Goal: Task Accomplishment & Management: Complete application form

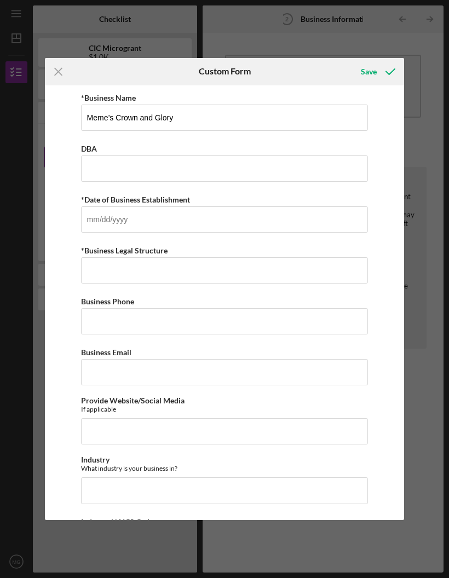
scroll to position [38, 0]
click at [328, 219] on input "*Date of Business Establishment" at bounding box center [224, 219] width 287 height 26
click at [282, 274] on input "*Business Legal Structure" at bounding box center [224, 270] width 287 height 26
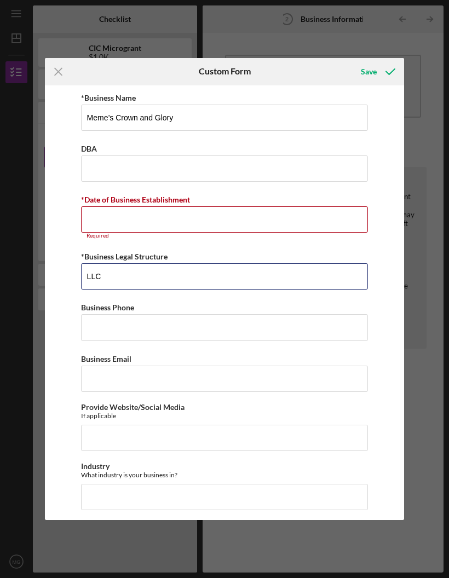
type input "LLC"
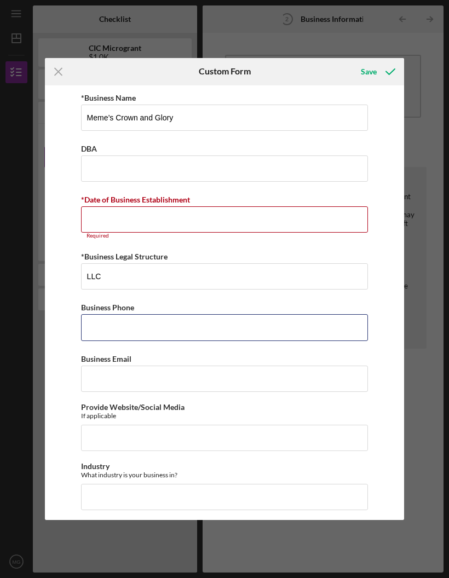
click at [167, 330] on input "Business Phone" at bounding box center [224, 327] width 287 height 26
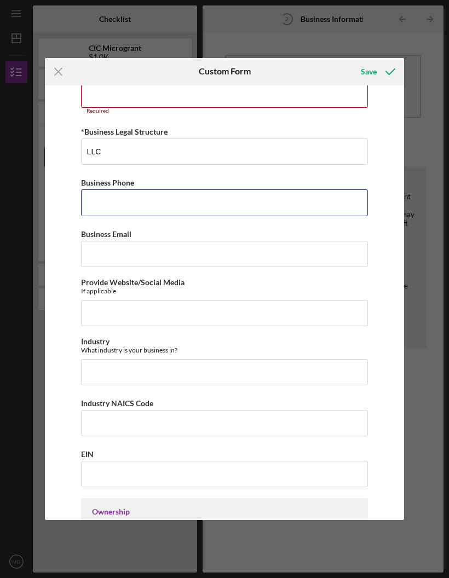
scroll to position [122, 0]
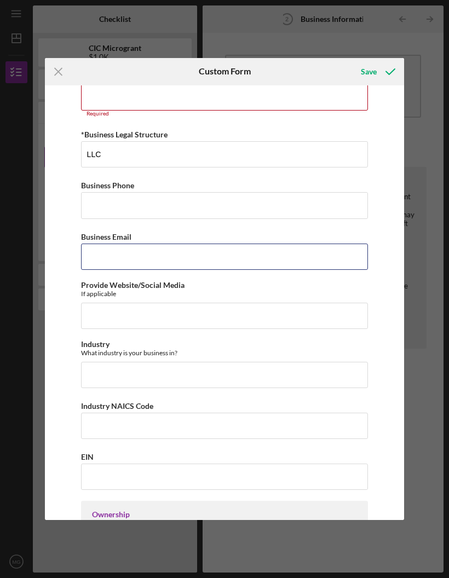
click at [289, 250] on input "Business Email" at bounding box center [224, 256] width 287 height 26
type input "[EMAIL_ADDRESS][DOMAIN_NAME]"
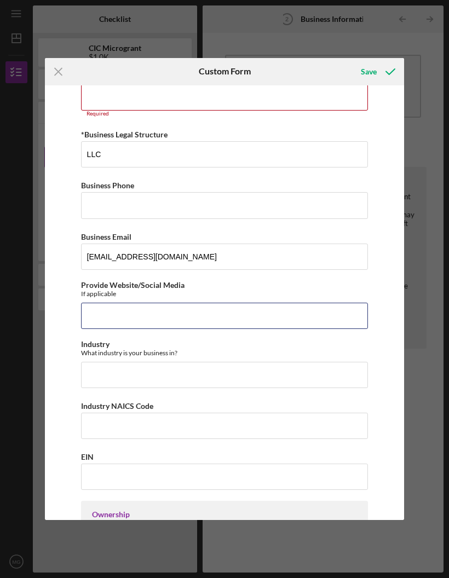
click at [231, 315] on input "Provide Website/Social Media" at bounding box center [224, 316] width 287 height 26
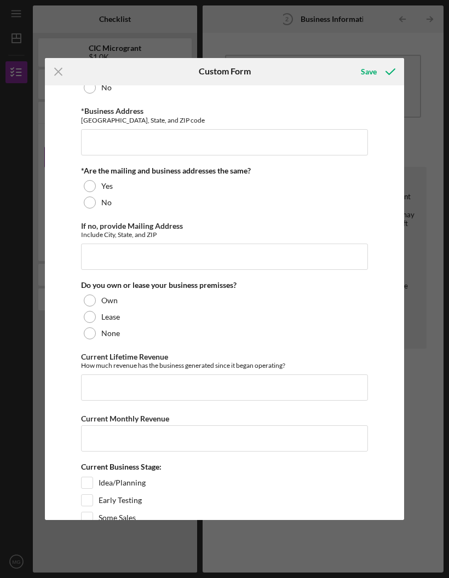
scroll to position [689, 0]
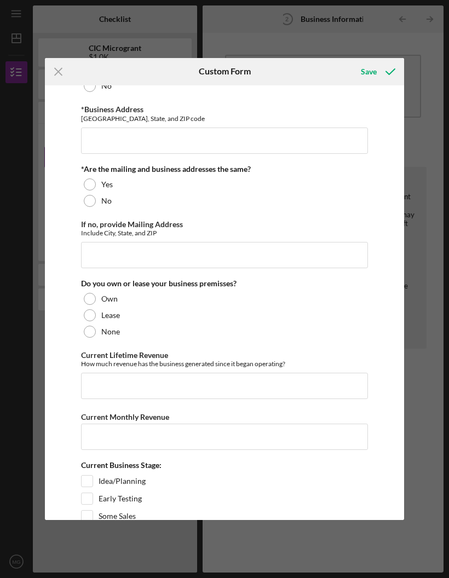
click at [92, 338] on div at bounding box center [90, 332] width 12 height 12
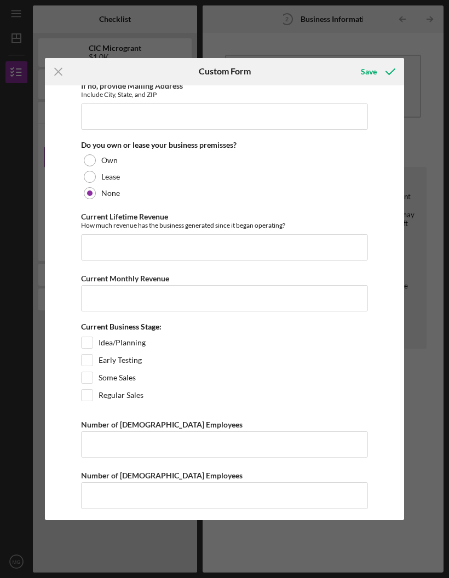
scroll to position [828, 0]
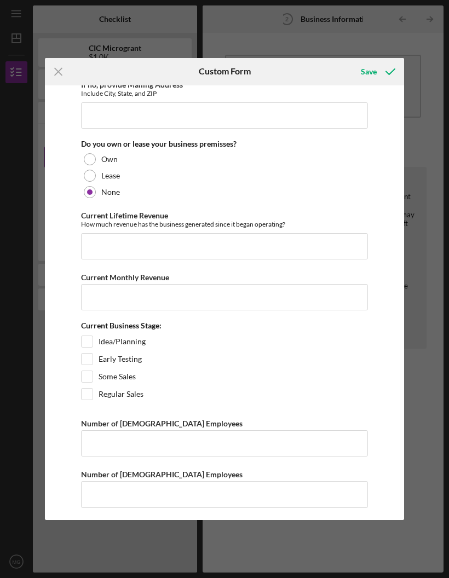
click at [91, 382] on input "Some Sales" at bounding box center [87, 376] width 11 height 11
checkbox input "true"
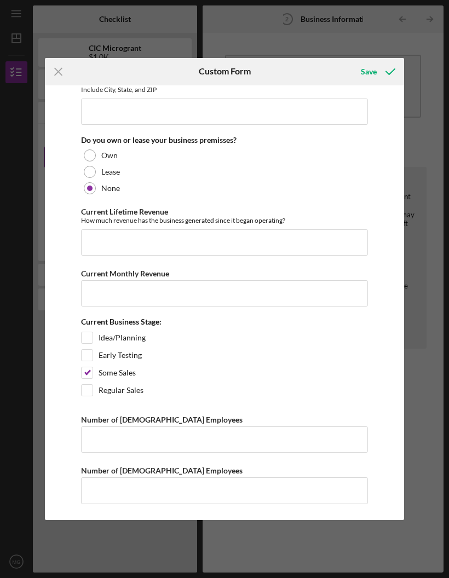
scroll to position [848, 0]
click at [154, 435] on input "Number of [DEMOGRAPHIC_DATA] Employees" at bounding box center [224, 439] width 287 height 26
type input "1"
click at [158, 488] on input "Number of [DEMOGRAPHIC_DATA] Employees" at bounding box center [224, 490] width 287 height 26
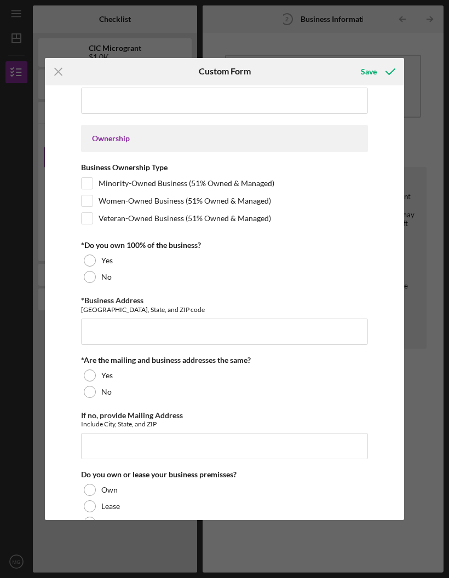
scroll to position [490, 0]
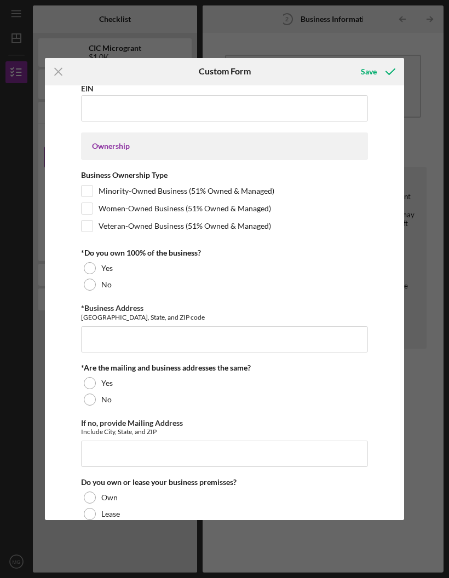
click at [91, 389] on div at bounding box center [90, 383] width 12 height 12
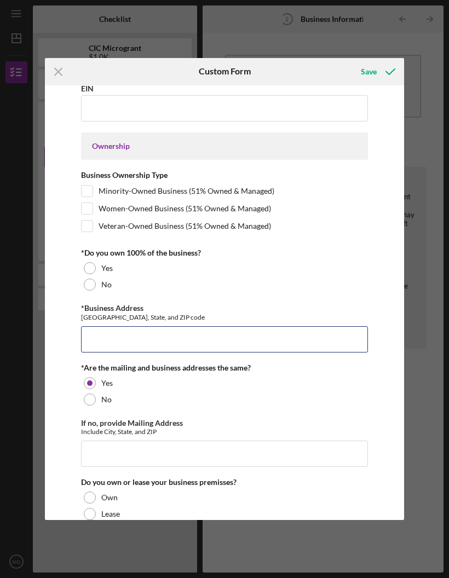
click at [149, 342] on input "*Business Address" at bounding box center [224, 339] width 287 height 26
click at [96, 408] on div "No" at bounding box center [224, 399] width 287 height 16
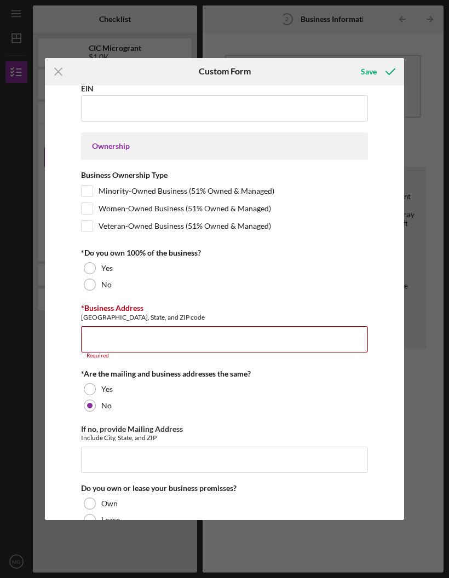
click at [180, 341] on input "*Business Address" at bounding box center [224, 339] width 287 height 26
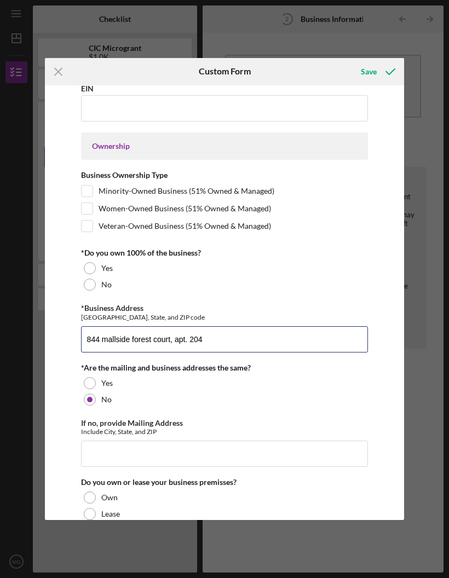
type input "844 mallside forest court, apt. 204"
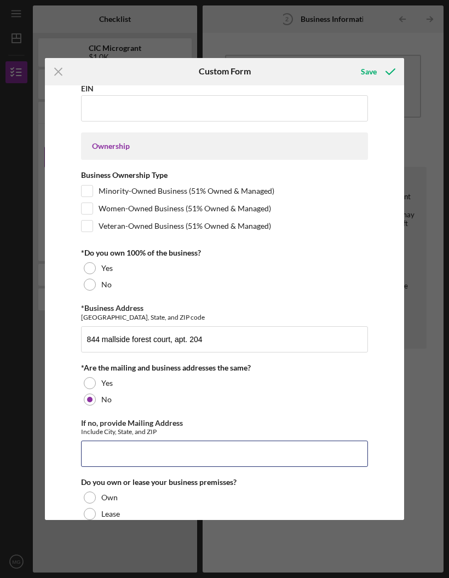
click at [137, 457] on input "If no, provide Mailing Address" at bounding box center [224, 453] width 287 height 26
type input "Po box [STREET_ADDRESS]"
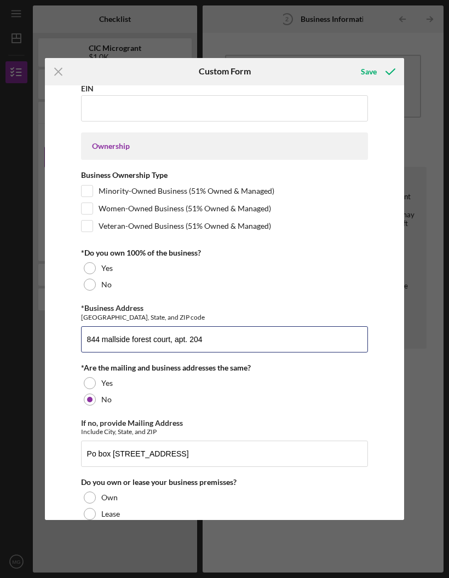
click at [242, 346] on input "844 mallside forest court, apt. 204" at bounding box center [224, 339] width 287 height 26
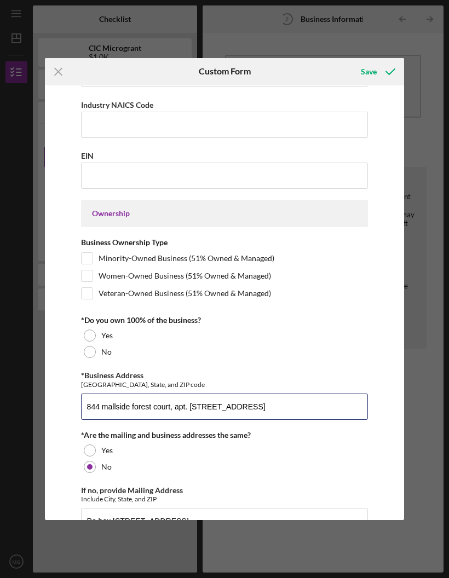
scroll to position [423, 0]
type input "844 mallside forest court, apt. [STREET_ADDRESS]"
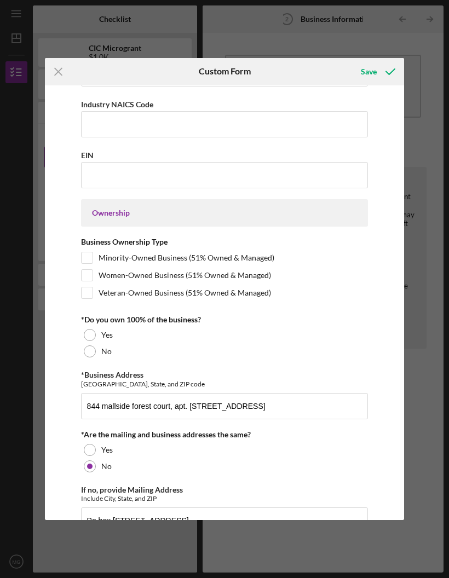
click at [91, 341] on div at bounding box center [90, 335] width 12 height 12
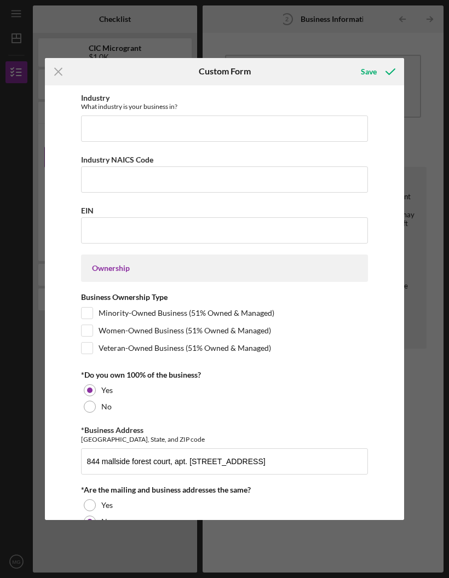
scroll to position [367, 0]
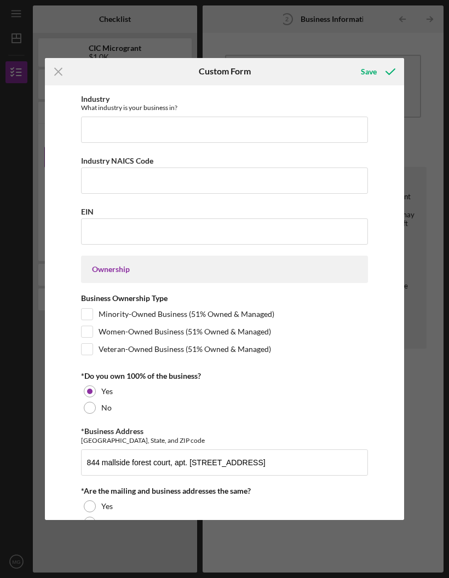
click at [85, 319] on input "Minority-Owned Business (51% Owned & Managed)" at bounding box center [87, 314] width 11 height 11
checkbox input "true"
click at [88, 337] on input "Women-Owned Business (51% Owned & Managed)" at bounding box center [87, 331] width 11 height 11
checkbox input "true"
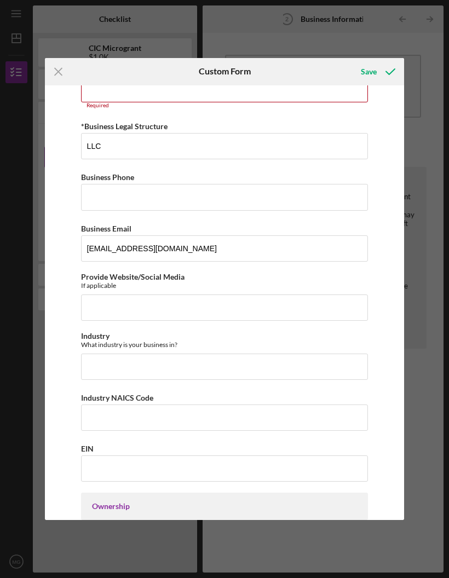
scroll to position [130, 0]
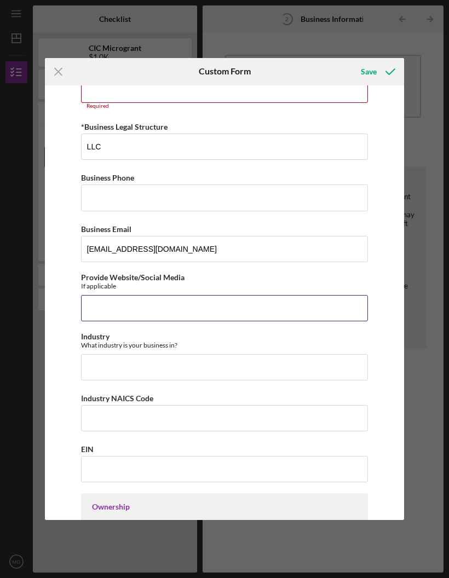
click at [278, 308] on input "Provide Website/Social Media" at bounding box center [224, 308] width 287 height 26
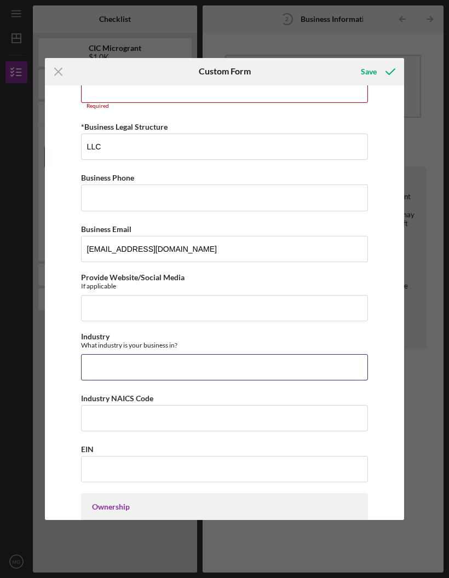
click at [224, 370] on input "Industry" at bounding box center [224, 367] width 287 height 26
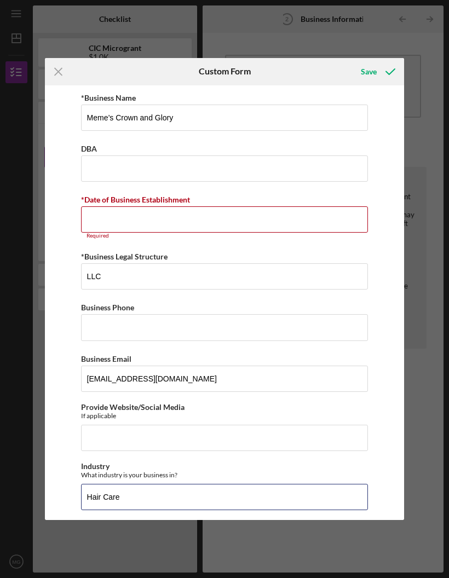
scroll to position [0, 0]
type input "Hair Care"
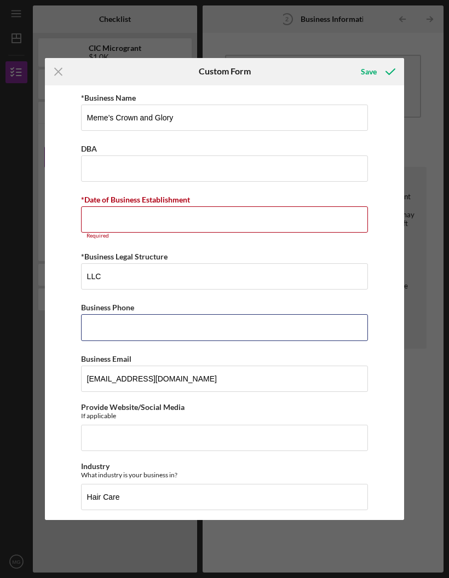
click at [220, 327] on input "Business Phone" at bounding box center [224, 327] width 287 height 26
click at [231, 219] on input "*Date of Business Establishment" at bounding box center [224, 219] width 287 height 26
click at [110, 223] on input "04/dd/yyyy" at bounding box center [224, 219] width 287 height 26
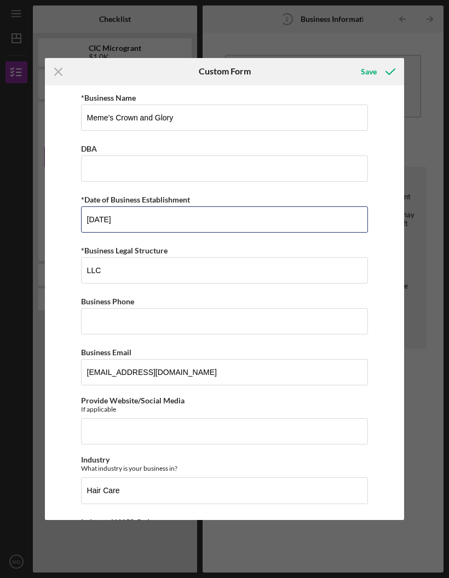
click at [142, 225] on input "[DATE]" at bounding box center [224, 219] width 287 height 26
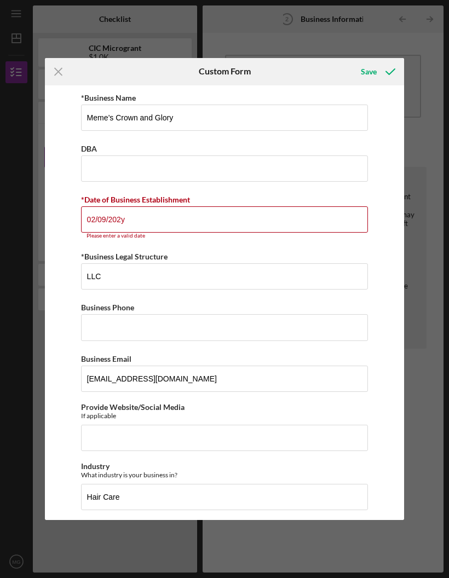
type input "[DATE]"
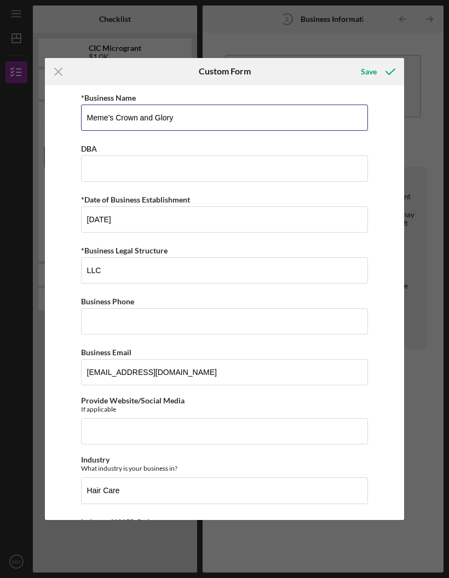
click at [298, 118] on input "Meme’s Crown and Glory" at bounding box center [224, 117] width 287 height 26
type input "Meme’s Crown and Glory LL"
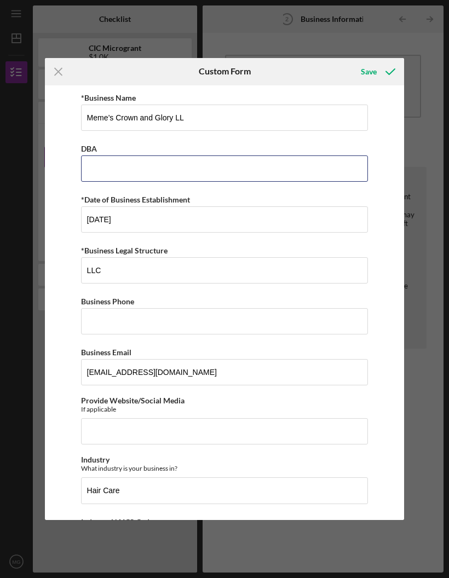
type input "C"
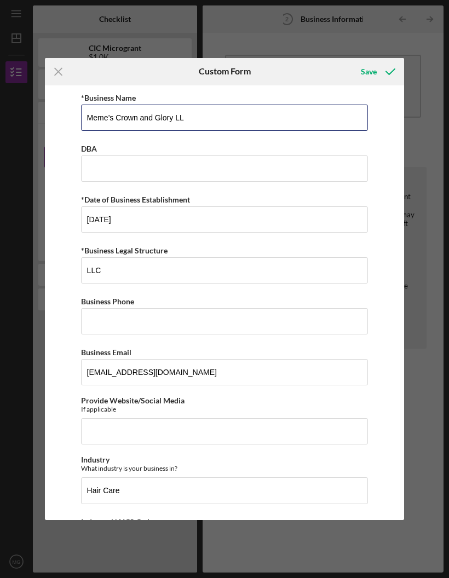
click at [243, 120] on input "Meme’s Crown and Glory LL" at bounding box center [224, 117] width 287 height 26
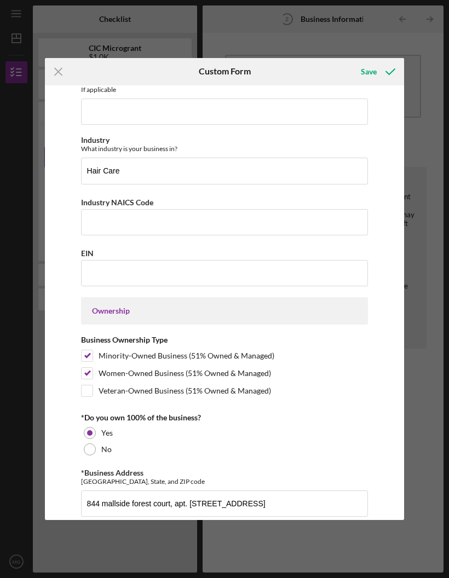
scroll to position [337, 0]
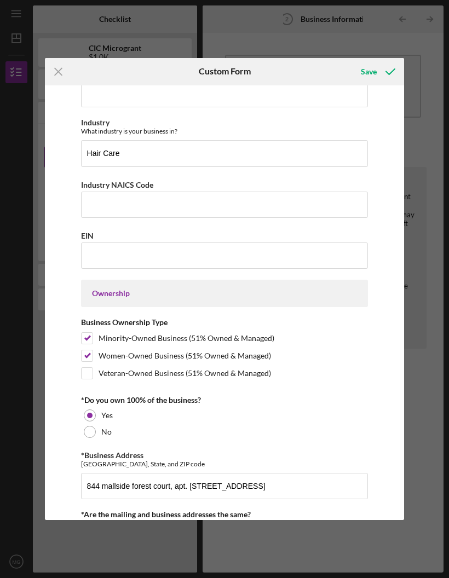
type input "Meme’s Crown and Glory LLC"
click at [382, 69] on icon "submit" at bounding box center [389, 71] width 27 height 27
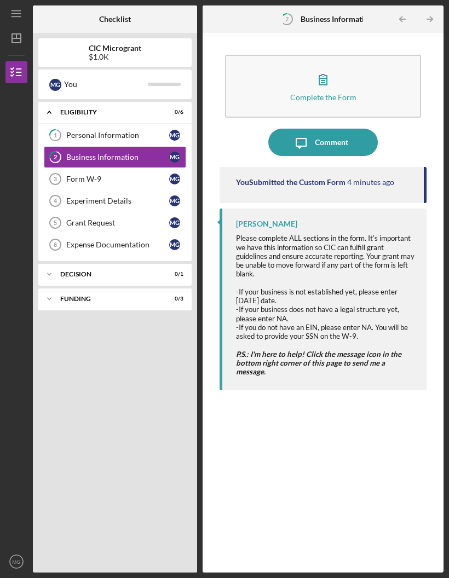
click at [115, 153] on div "Business Information" at bounding box center [117, 157] width 103 height 9
click at [345, 55] on button "Complete the Form Form" at bounding box center [323, 86] width 196 height 63
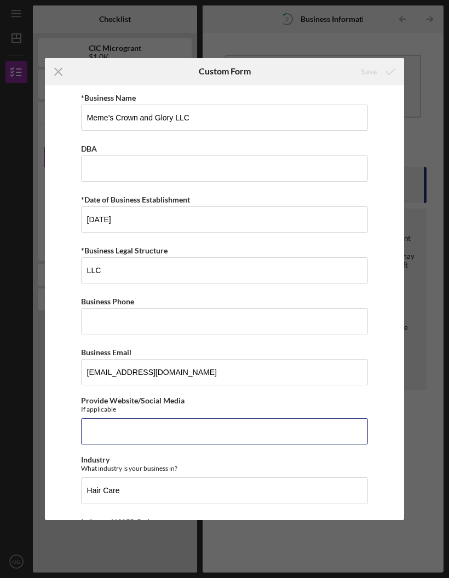
click at [132, 440] on input "Provide Website/Social Media" at bounding box center [224, 431] width 287 height 26
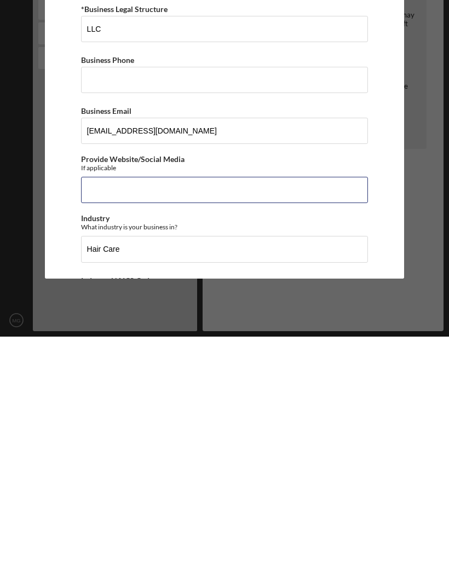
click at [125, 418] on input "Provide Website/Social Media" at bounding box center [224, 431] width 287 height 26
click at [144, 418] on input "Provide Website/Social Media" at bounding box center [224, 431] width 287 height 26
paste input "[URL][DOMAIN_NAME]"
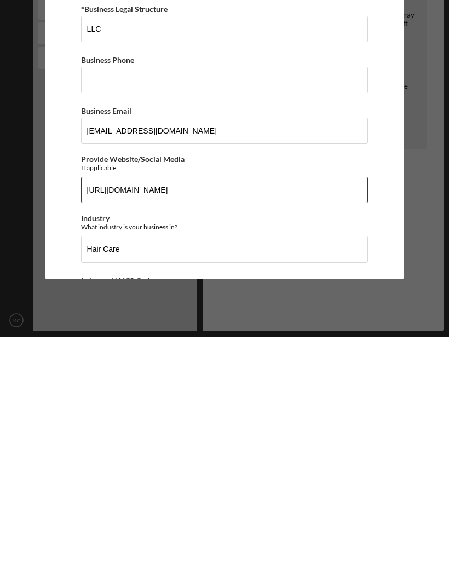
type input "[URL][DOMAIN_NAME]"
click at [447, 135] on div "Icon/Menu Close Custom Form Save *Business Name Meme’s Crown and Glory LLC DBA …" at bounding box center [224, 289] width 449 height 578
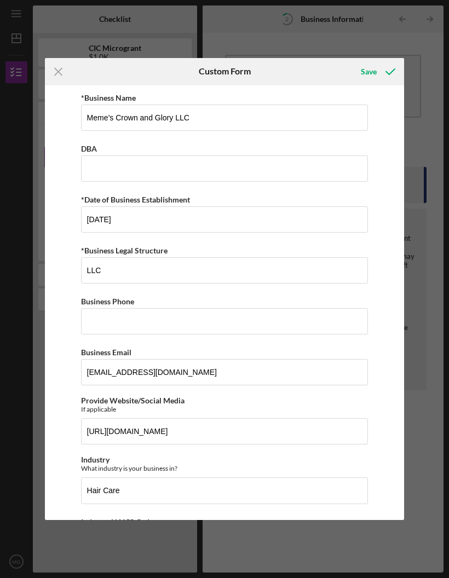
click at [422, 143] on div "Icon/Menu Close Custom Form Save *Business Name Meme’s Crown and Glory LLC DBA …" at bounding box center [224, 289] width 449 height 578
click at [371, 70] on div "Save" at bounding box center [369, 72] width 16 height 22
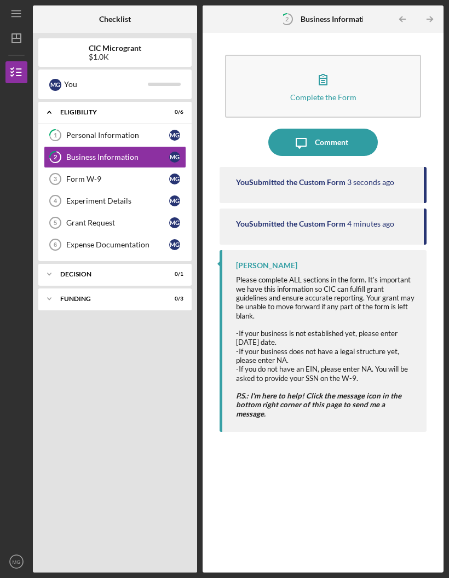
click at [86, 175] on div "Form W-9" at bounding box center [117, 179] width 103 height 9
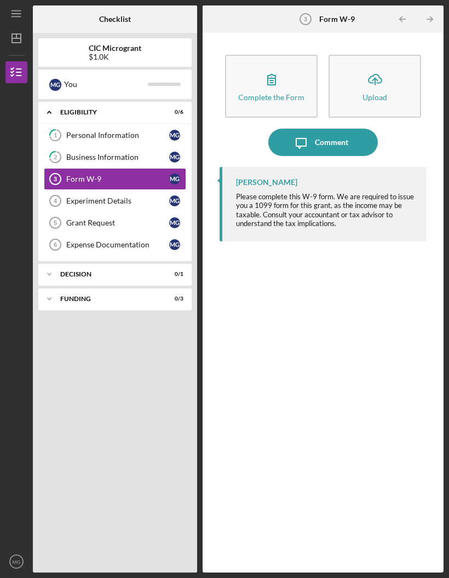
click at [276, 66] on icon "button" at bounding box center [271, 79] width 27 height 27
